Goal: Information Seeking & Learning: Learn about a topic

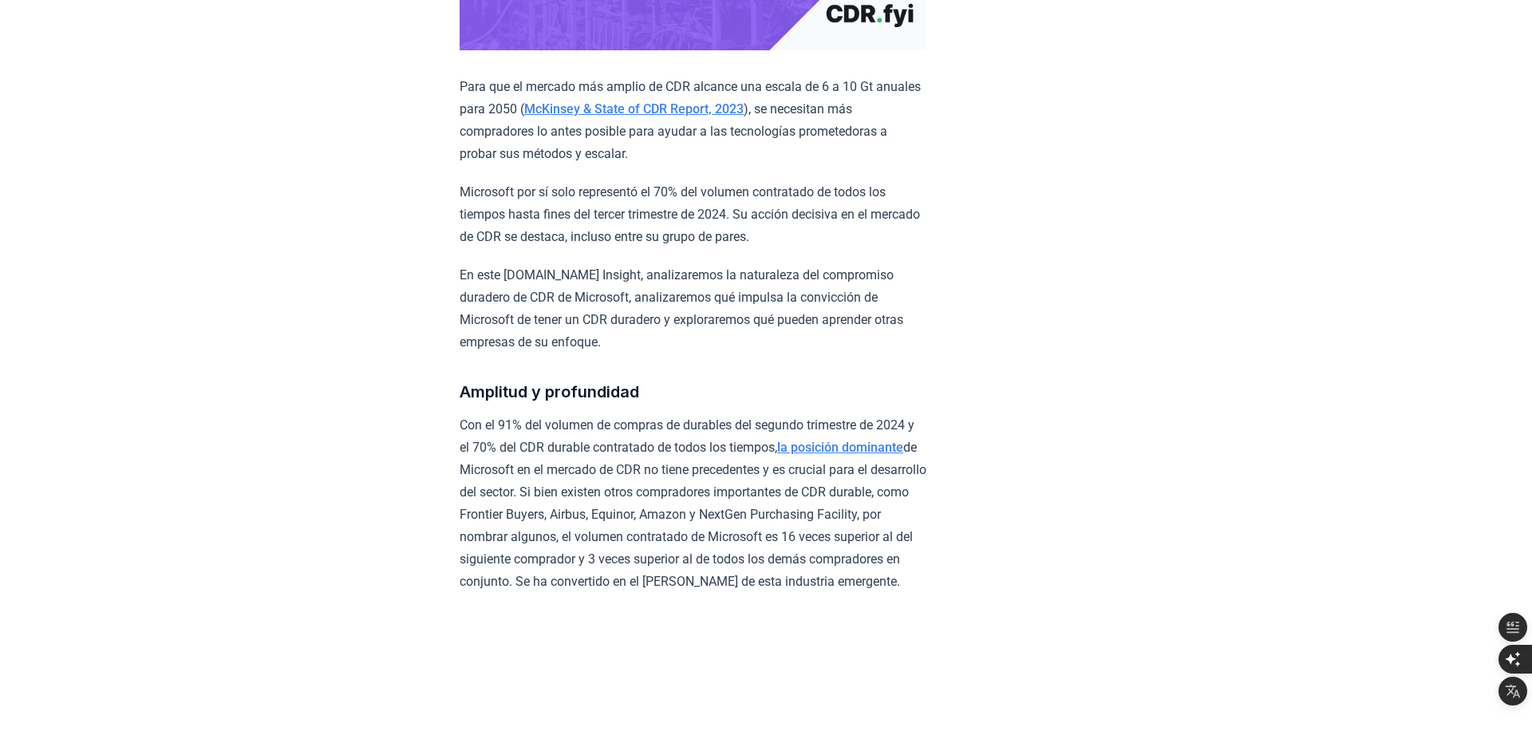
scroll to position [515, 0]
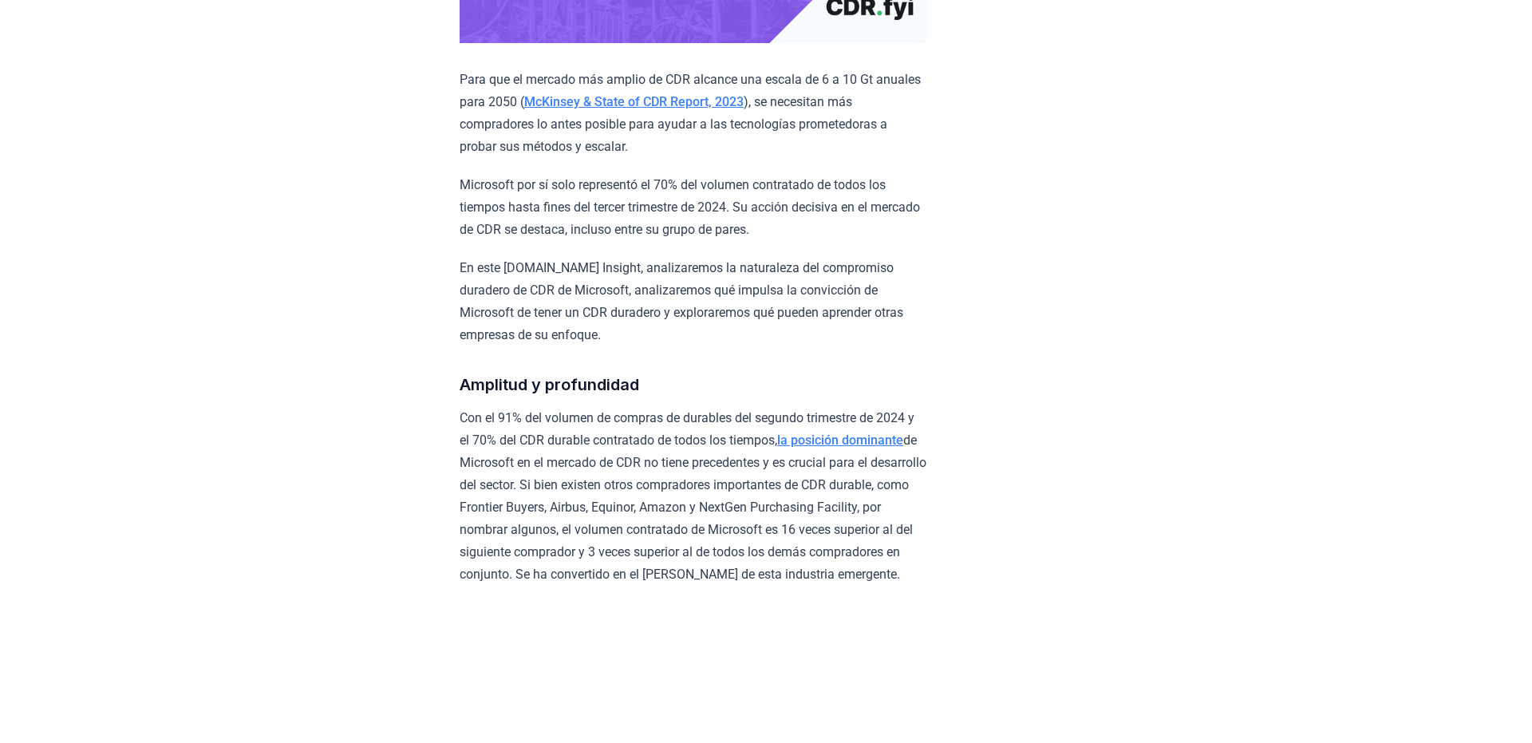
click at [701, 109] on font "McKinsey & State of CDR Report, 2023" at bounding box center [633, 101] width 219 height 15
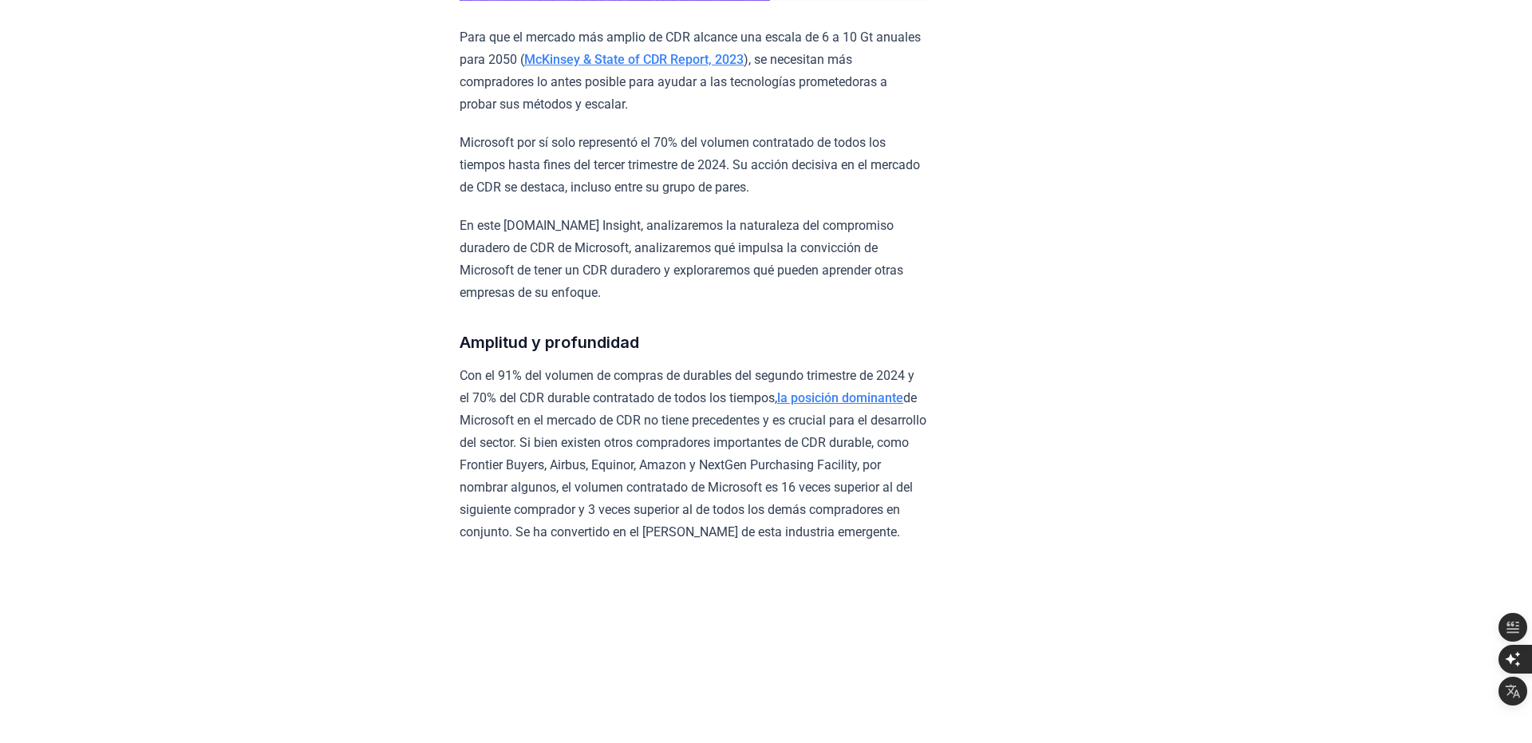
scroll to position [561, 0]
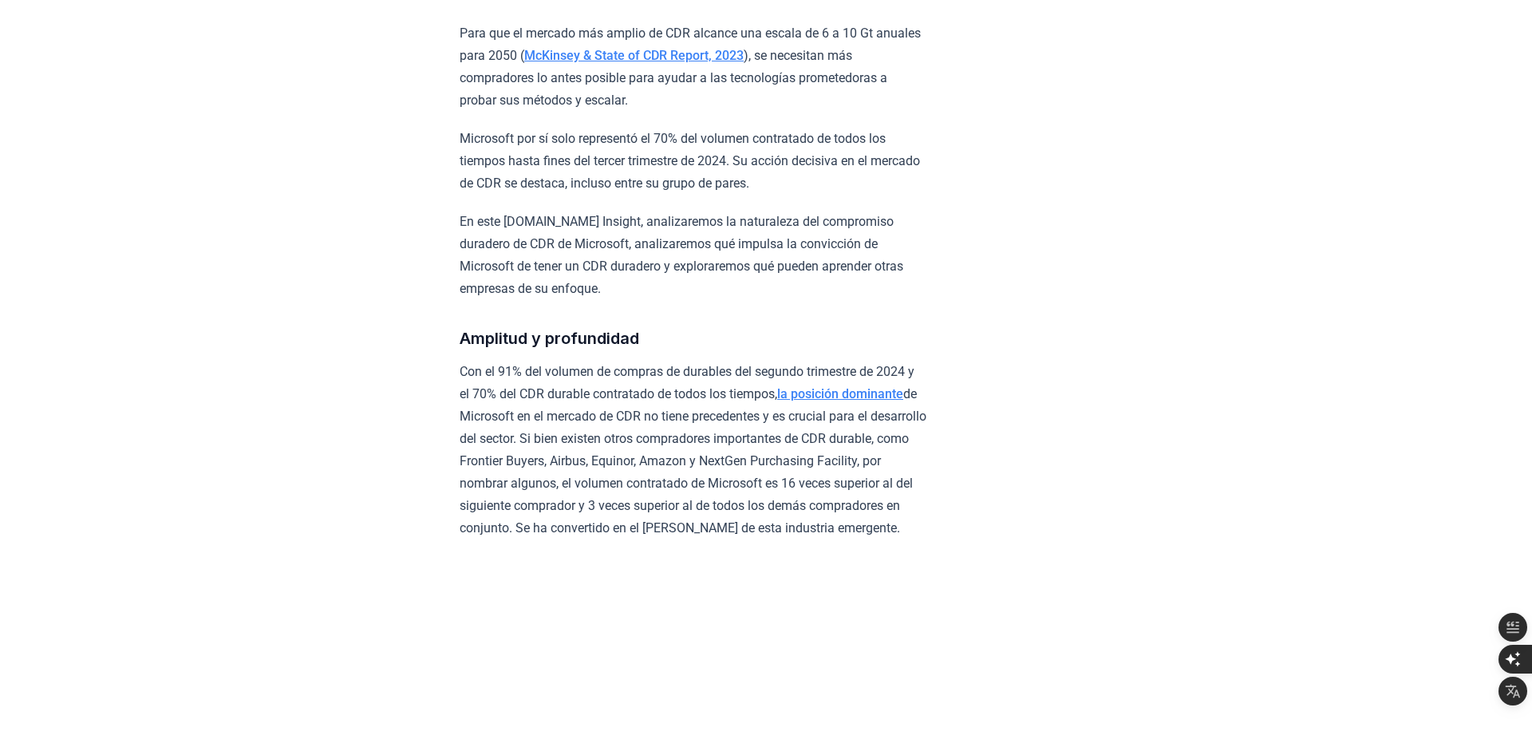
click at [802, 389] on font "la posición dominante" at bounding box center [840, 393] width 126 height 15
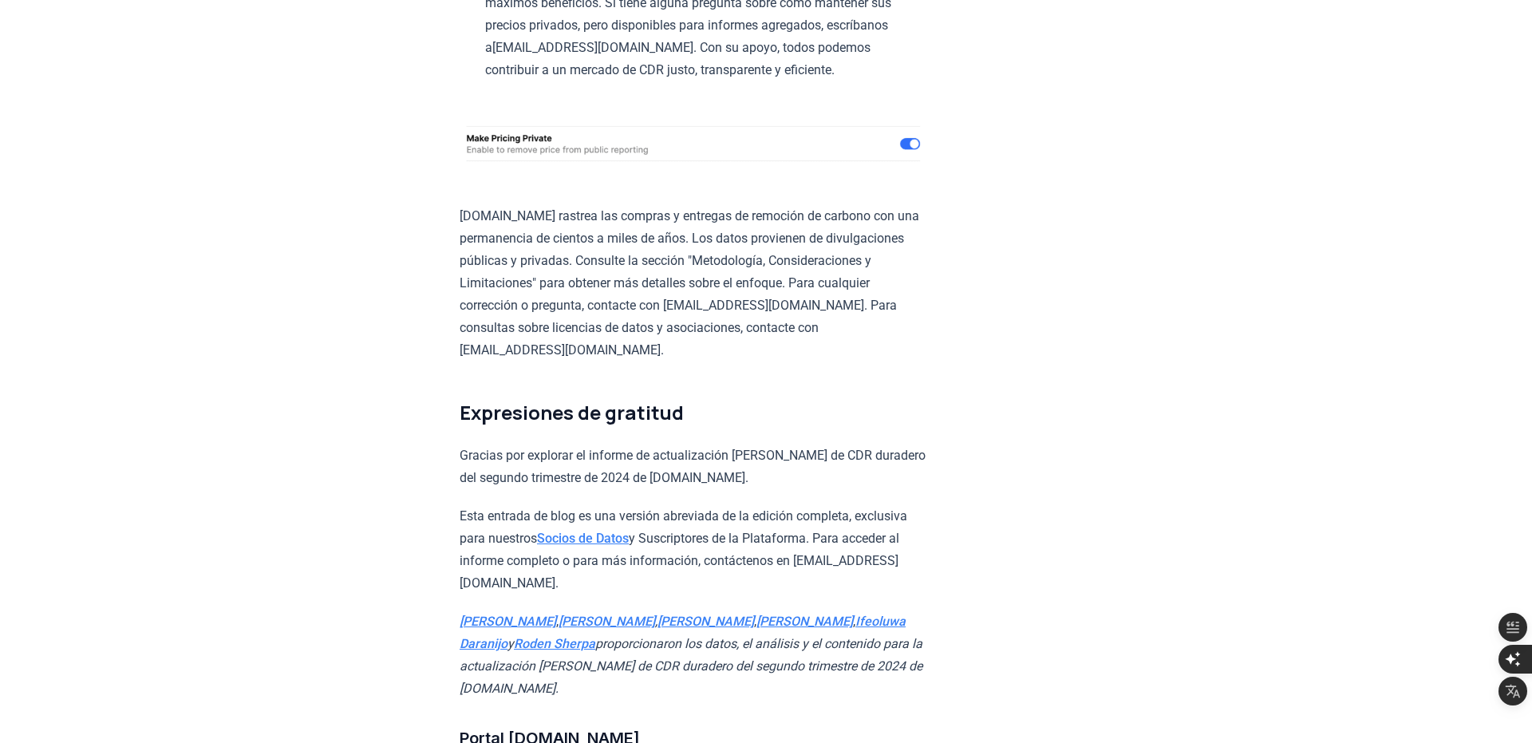
scroll to position [6337, 0]
click at [560, 530] on font "Socios de Datos" at bounding box center [583, 537] width 92 height 15
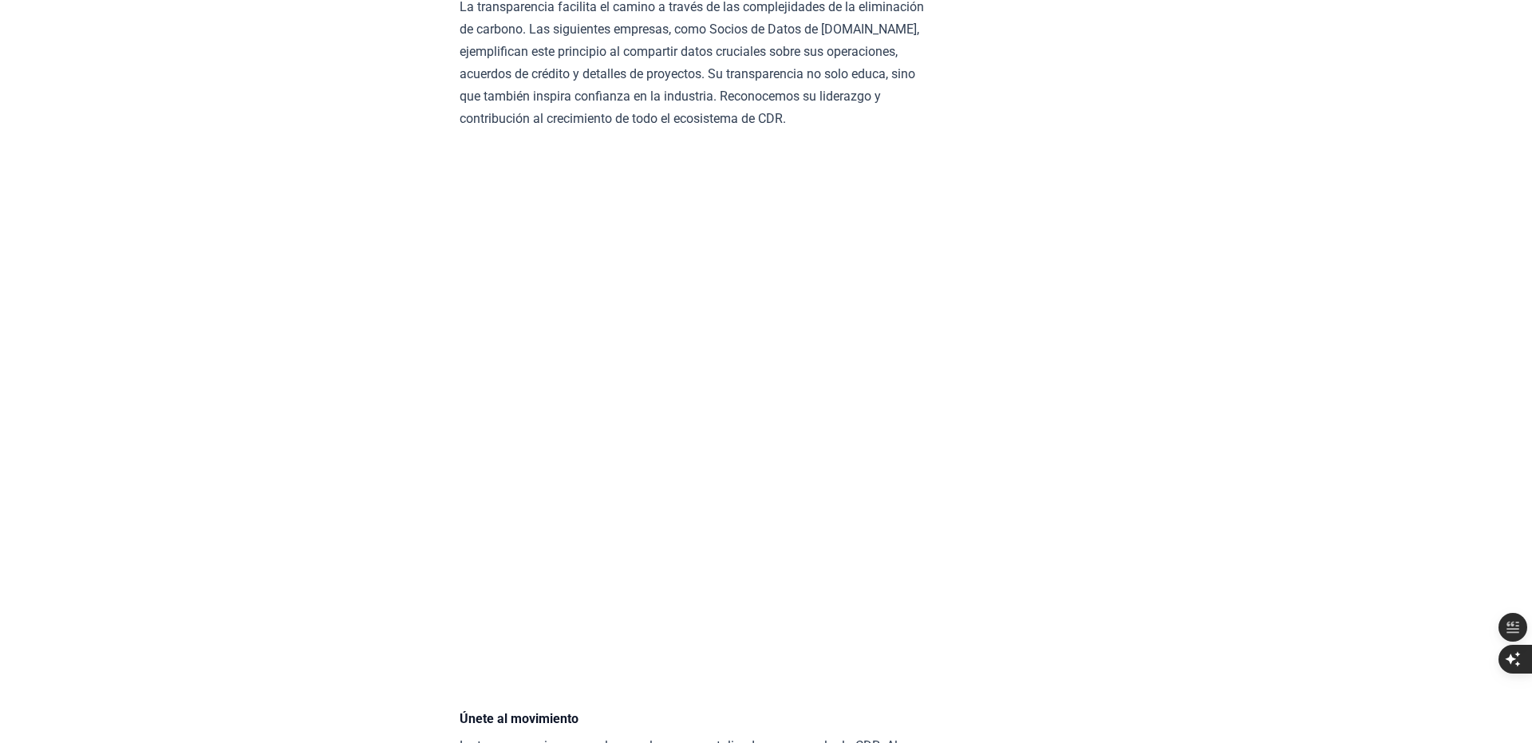
scroll to position [2247, 0]
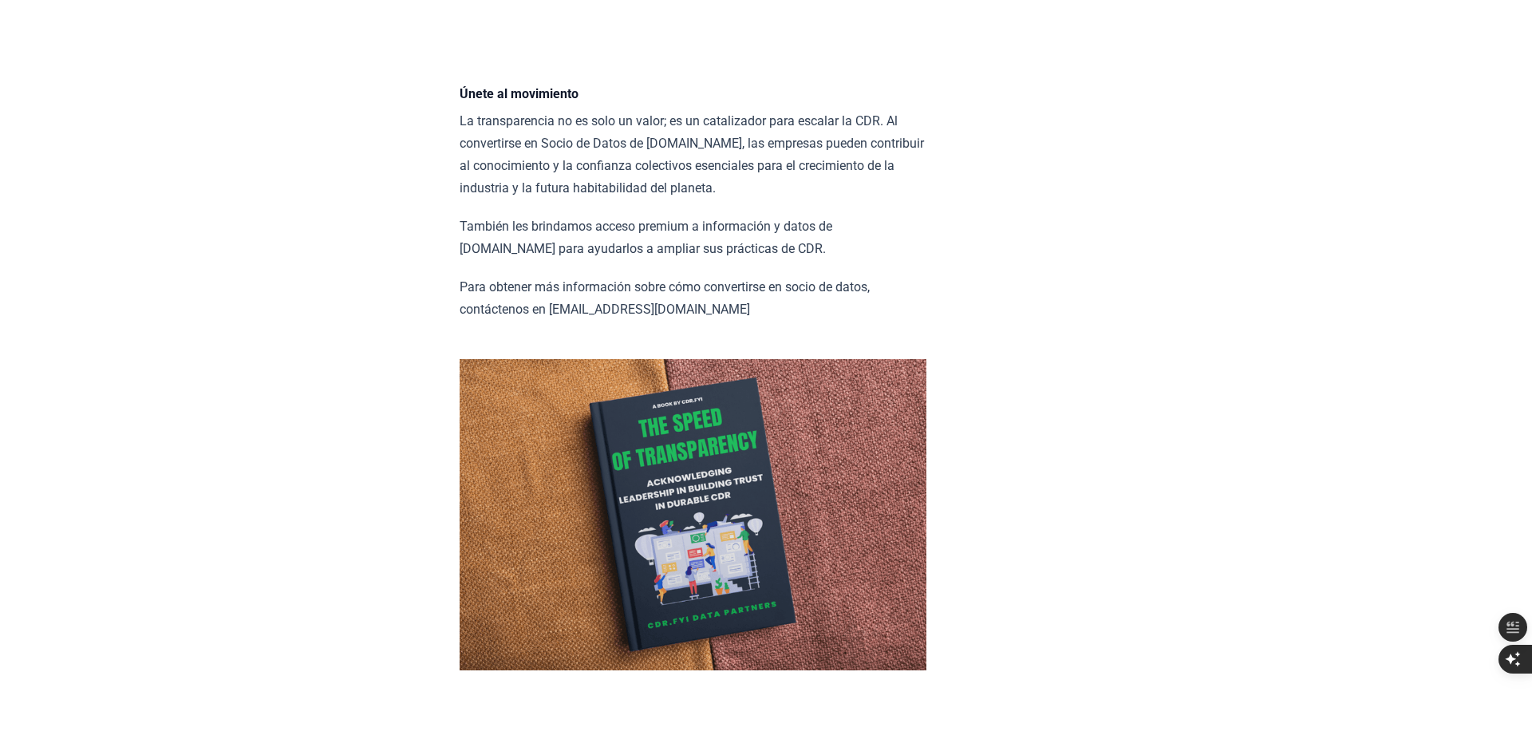
scroll to position [2872, 0]
